Goal: Task Accomplishment & Management: Manage account settings

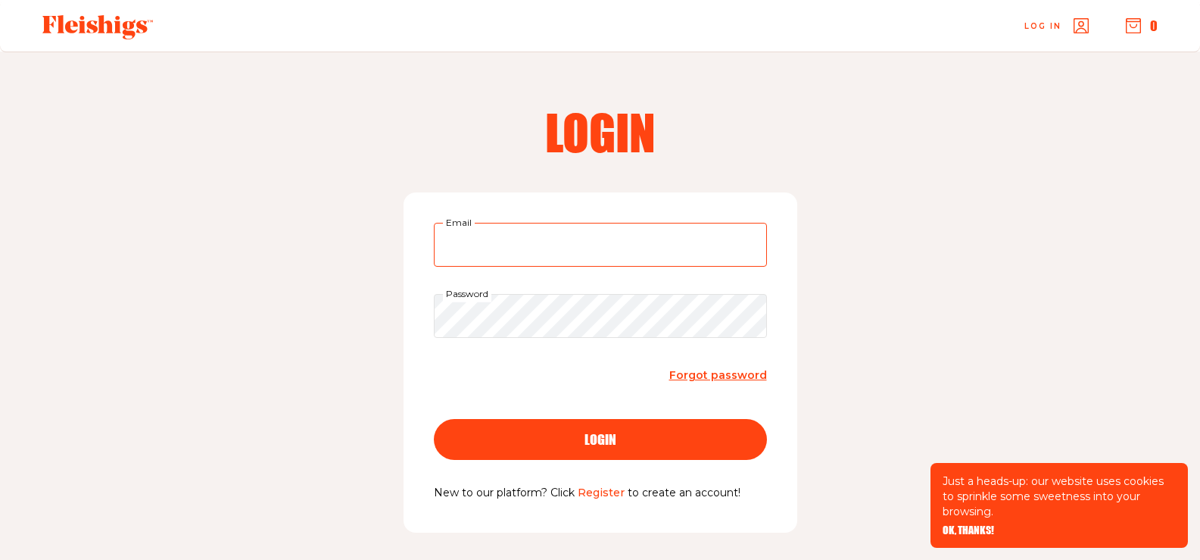
click at [621, 255] on input "Email" at bounding box center [600, 245] width 333 height 44
type input "lizasteiger@gmail.com"
click at [434, 419] on button "login" at bounding box center [600, 439] width 333 height 41
click at [602, 239] on input "Email" at bounding box center [600, 245] width 333 height 44
type input "lizasteiger@gmail.com"
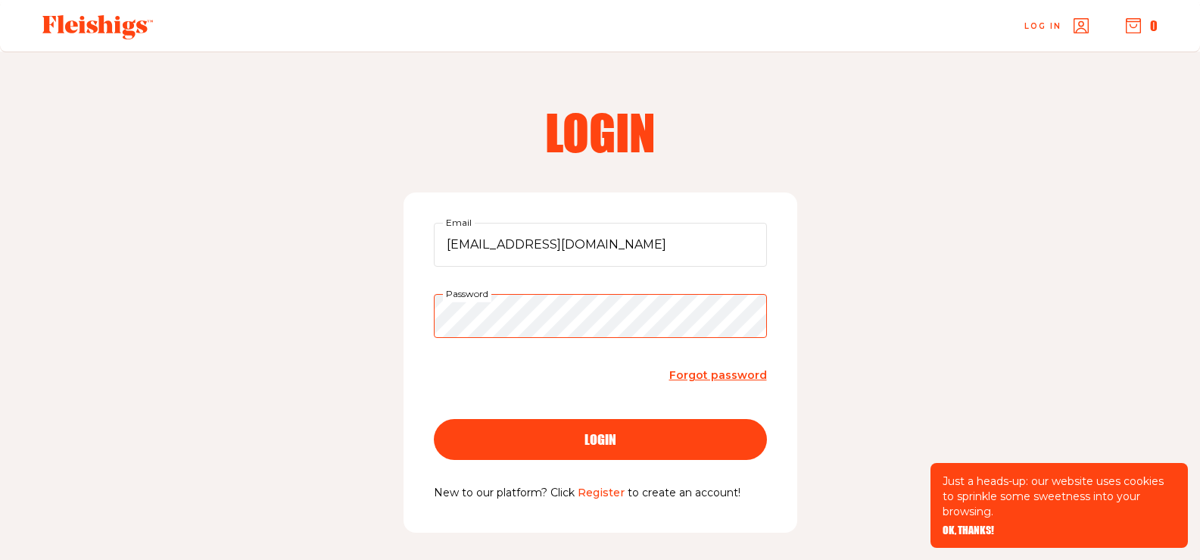
click at [434, 419] on button "login" at bounding box center [600, 439] width 333 height 41
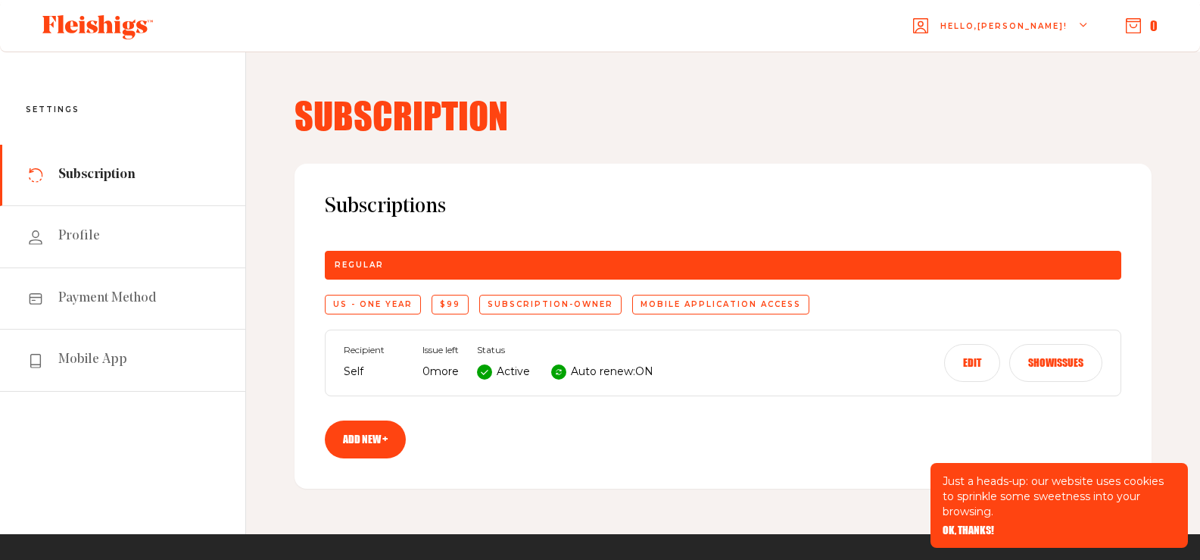
click at [962, 359] on button "Edit" at bounding box center [972, 363] width 56 height 38
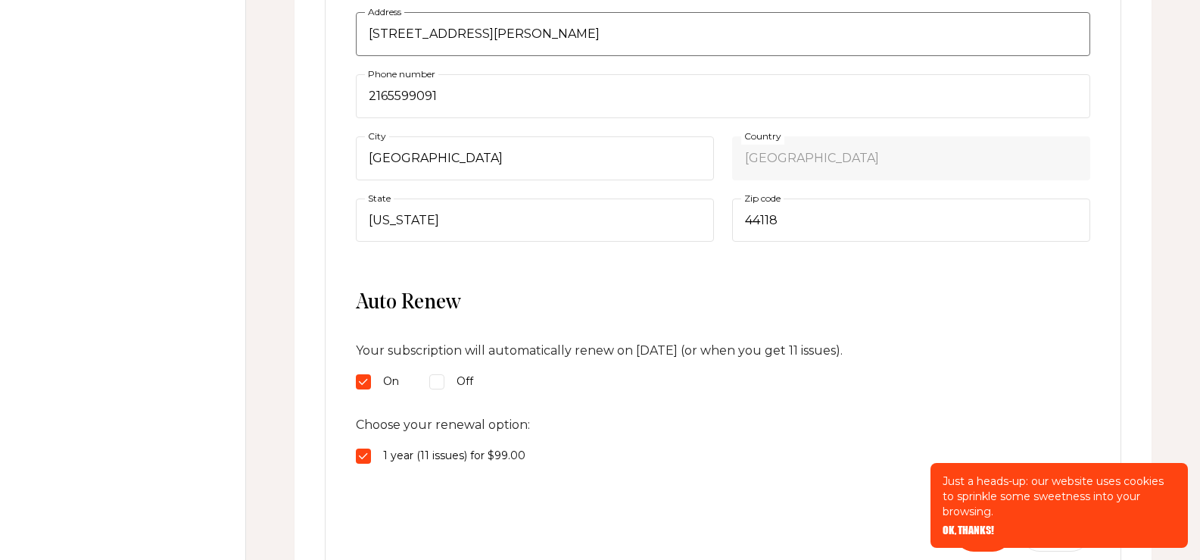
scroll to position [530, 0]
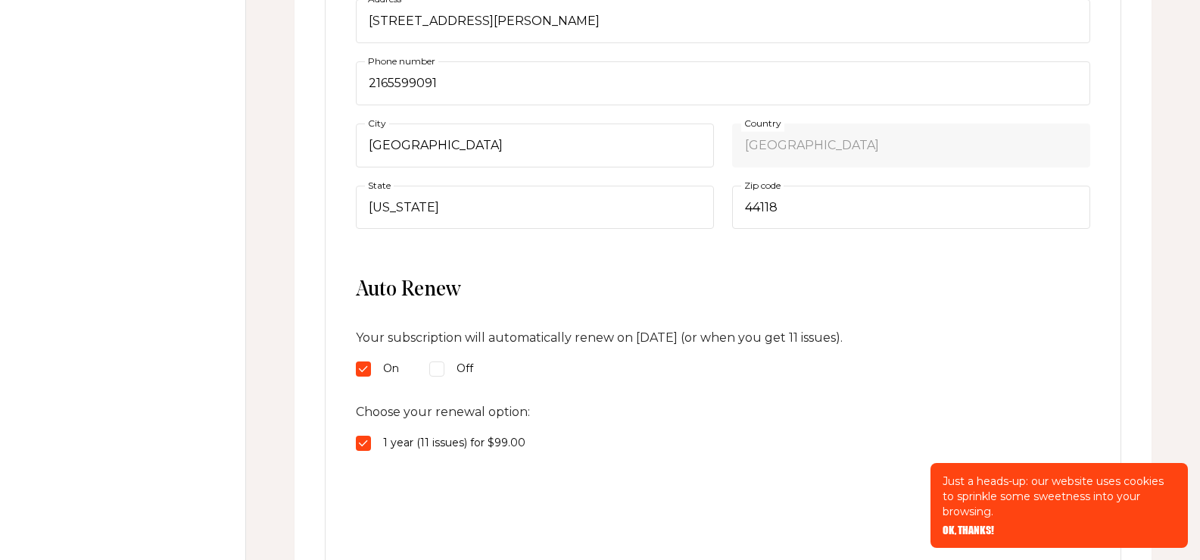
click at [442, 370] on input "Off" at bounding box center [436, 368] width 15 height 15
radio input "true"
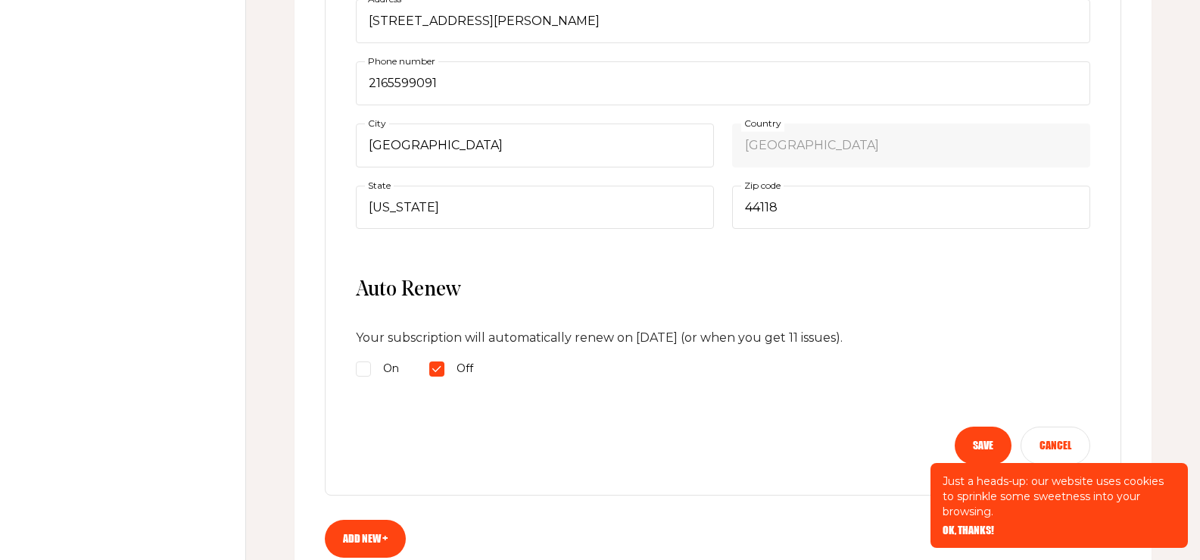
click at [979, 442] on button "Save" at bounding box center [983, 445] width 57 height 38
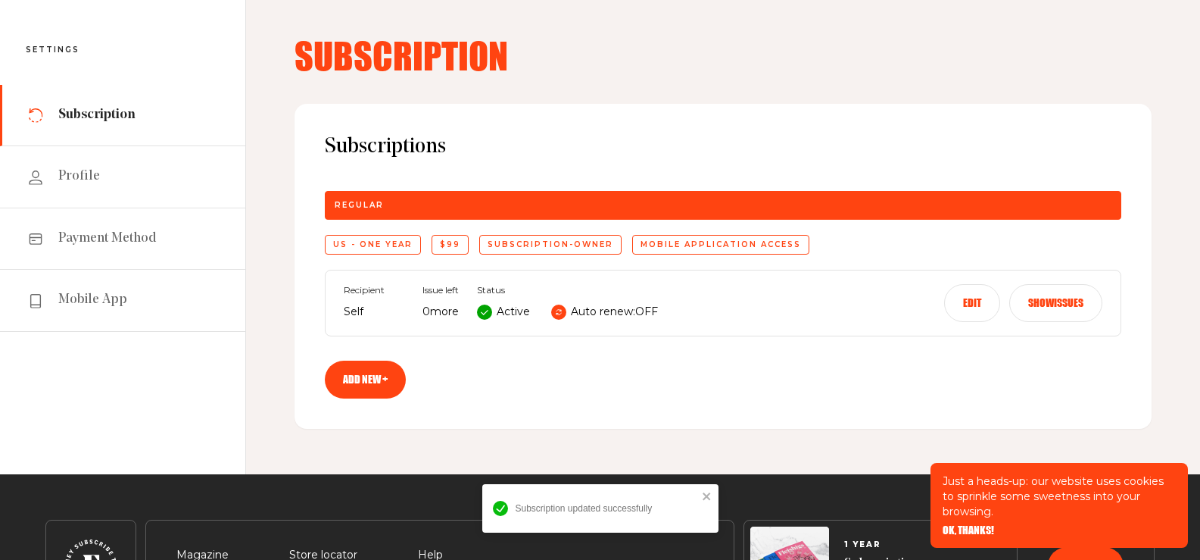
scroll to position [0, 0]
